Goal: Task Accomplishment & Management: Manage account settings

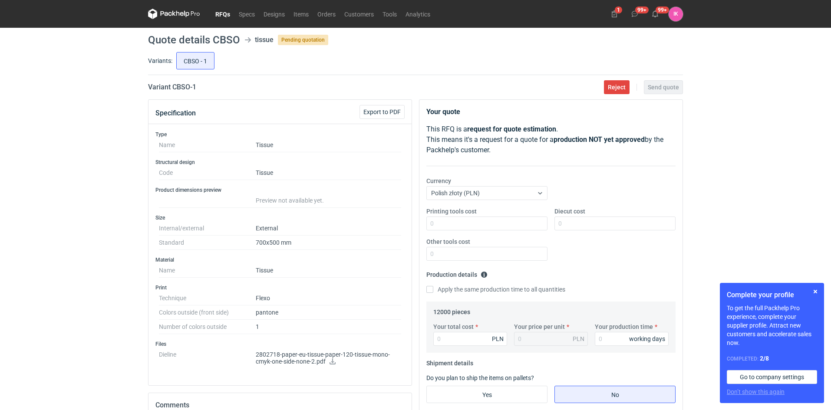
click at [439, 307] on legend "12000 pieces" at bounding box center [451, 310] width 37 height 10
click at [441, 312] on legend "12000 pieces" at bounding box center [451, 310] width 37 height 10
click at [615, 85] on span "Reject" at bounding box center [617, 87] width 18 height 6
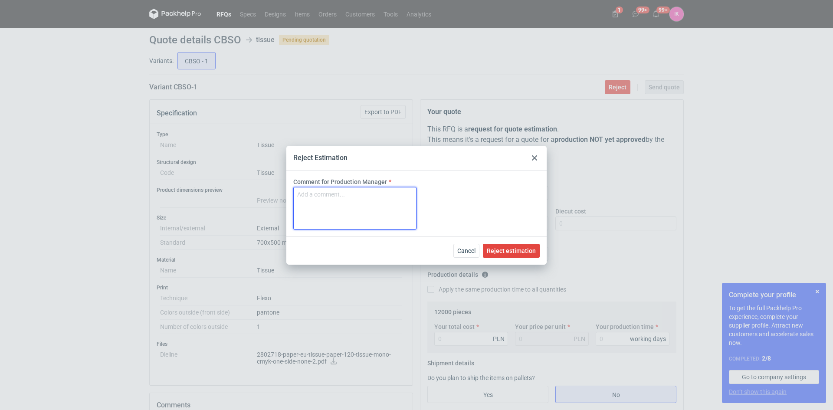
click at [328, 195] on textarea "Comment for Production Manager" at bounding box center [354, 208] width 123 height 43
type textarea "MOQ = 21.000ark."
click at [516, 250] on span "Reject estimation" at bounding box center [511, 251] width 49 height 6
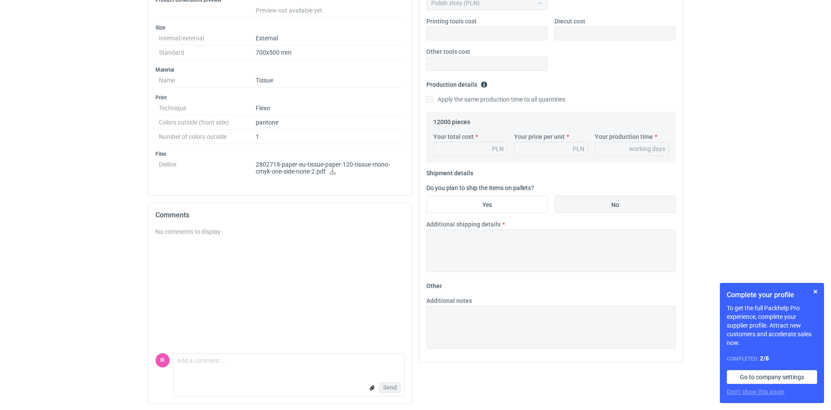
scroll to position [191, 0]
